Goal: Browse casually: Explore the website without a specific task or goal

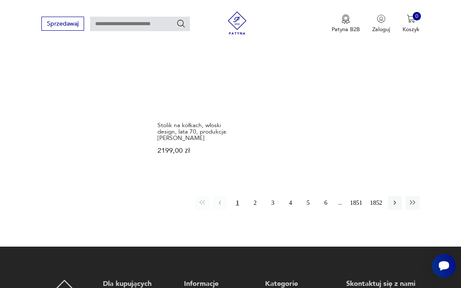
scroll to position [958, 0]
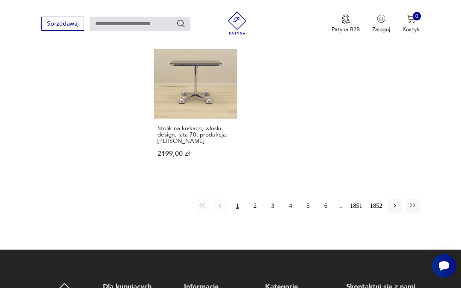
click at [254, 212] on button "2" at bounding box center [255, 206] width 14 height 14
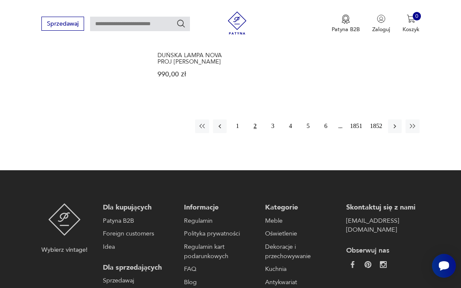
scroll to position [1030, 0]
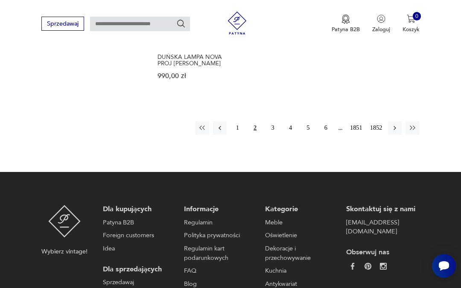
click at [274, 135] on button "3" at bounding box center [273, 128] width 14 height 14
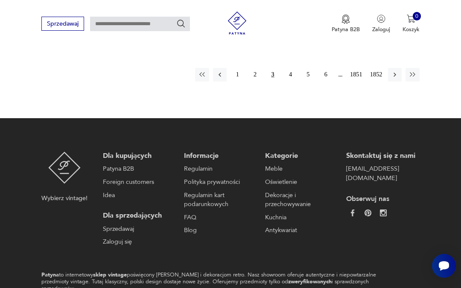
scroll to position [1066, 0]
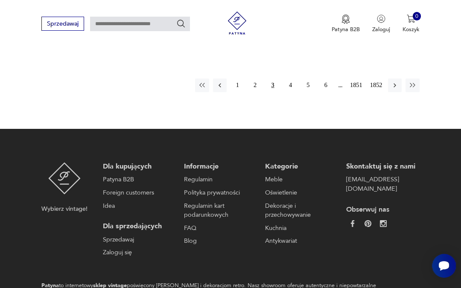
click at [285, 92] on button "4" at bounding box center [290, 85] width 14 height 14
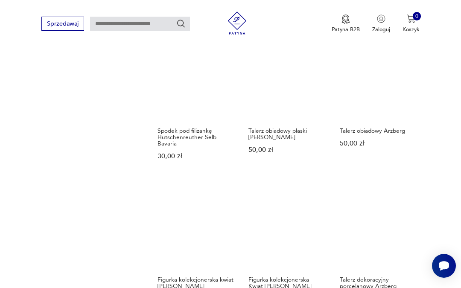
scroll to position [746, 0]
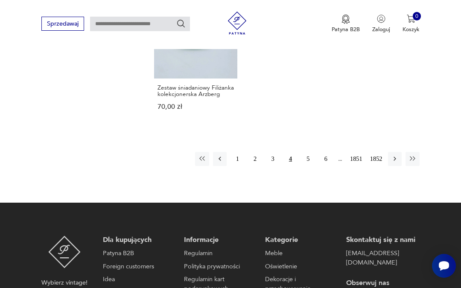
click at [305, 166] on button "5" at bounding box center [308, 159] width 14 height 14
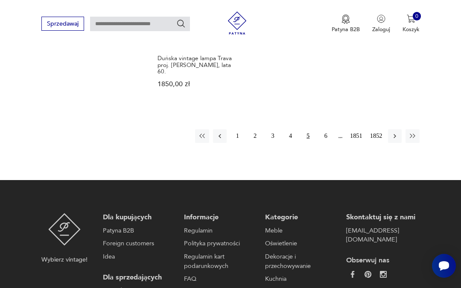
scroll to position [1030, 0]
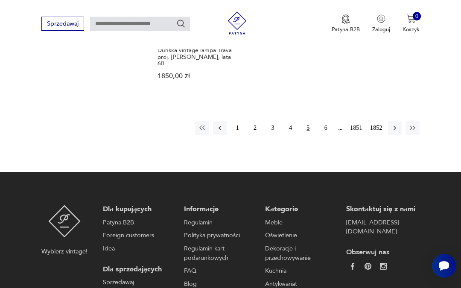
click at [325, 135] on button "6" at bounding box center [326, 128] width 14 height 14
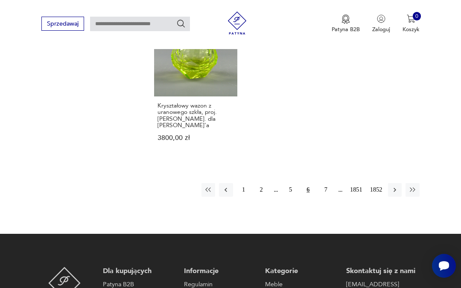
scroll to position [994, 0]
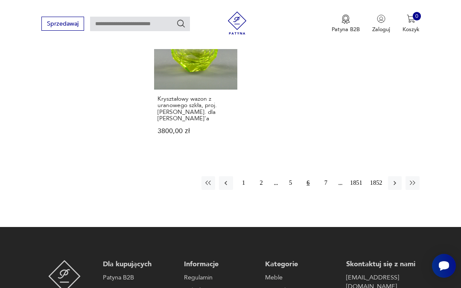
click at [325, 181] on button "7" at bounding box center [326, 183] width 14 height 14
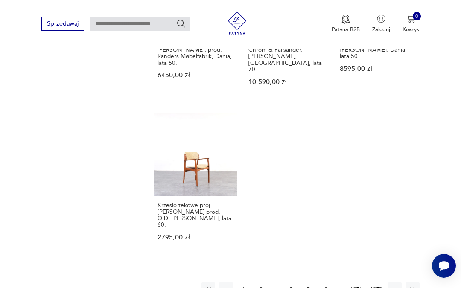
scroll to position [920, 0]
click at [325, 288] on button "8" at bounding box center [326, 290] width 14 height 14
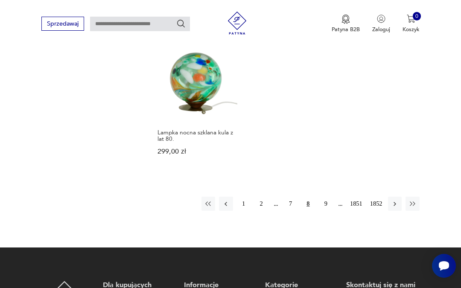
scroll to position [988, 0]
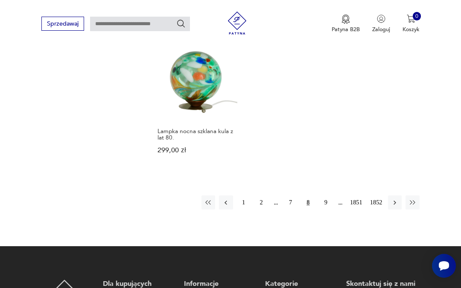
click at [324, 209] on button "9" at bounding box center [326, 202] width 14 height 14
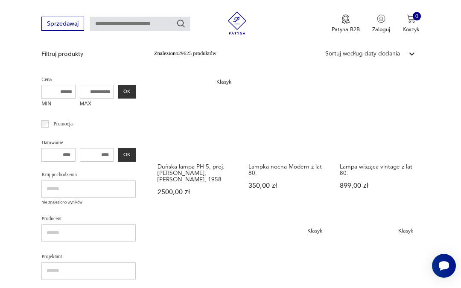
scroll to position [169, 0]
